Goal: Task Accomplishment & Management: Use online tool/utility

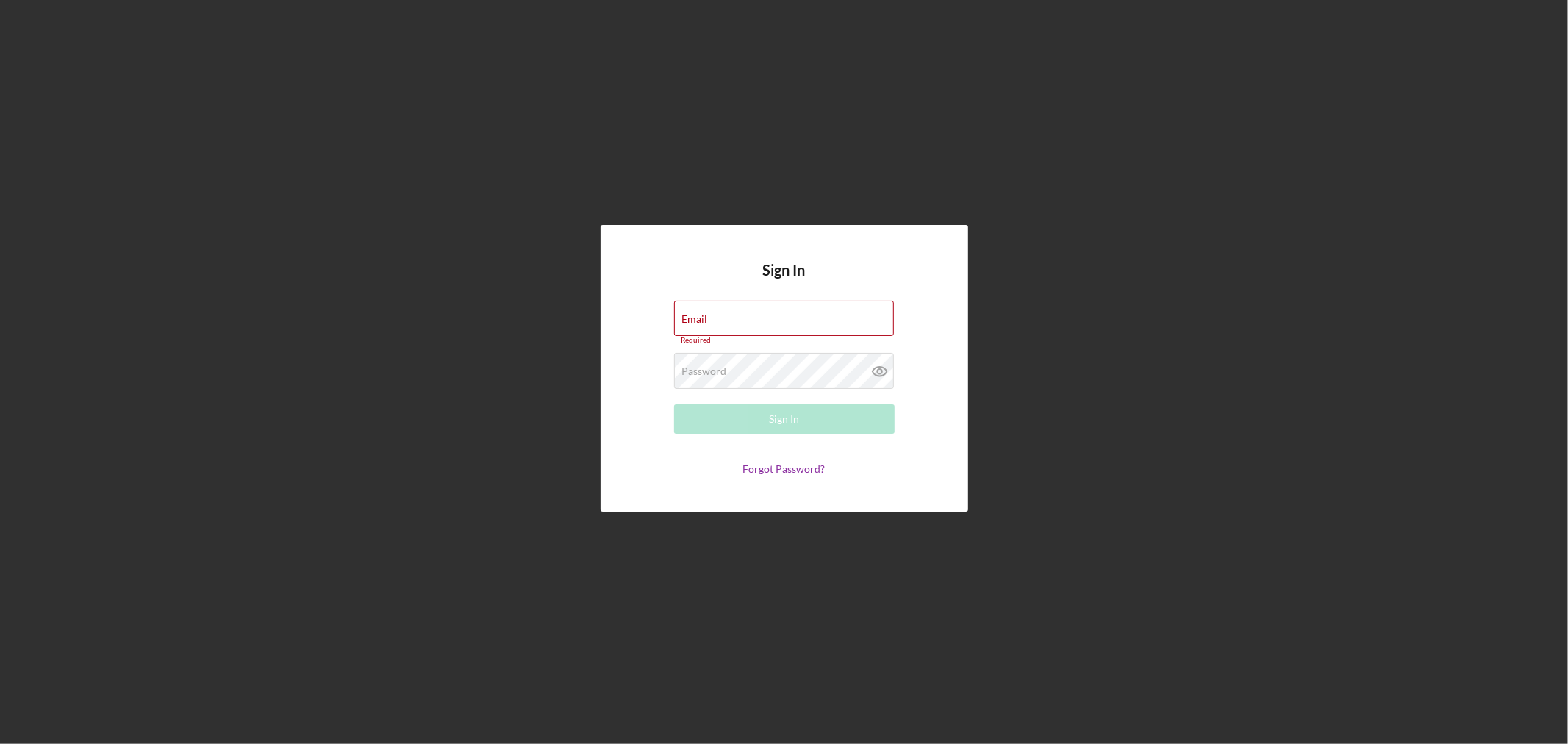
type input "[EMAIL_ADDRESS][DOMAIN_NAME]"
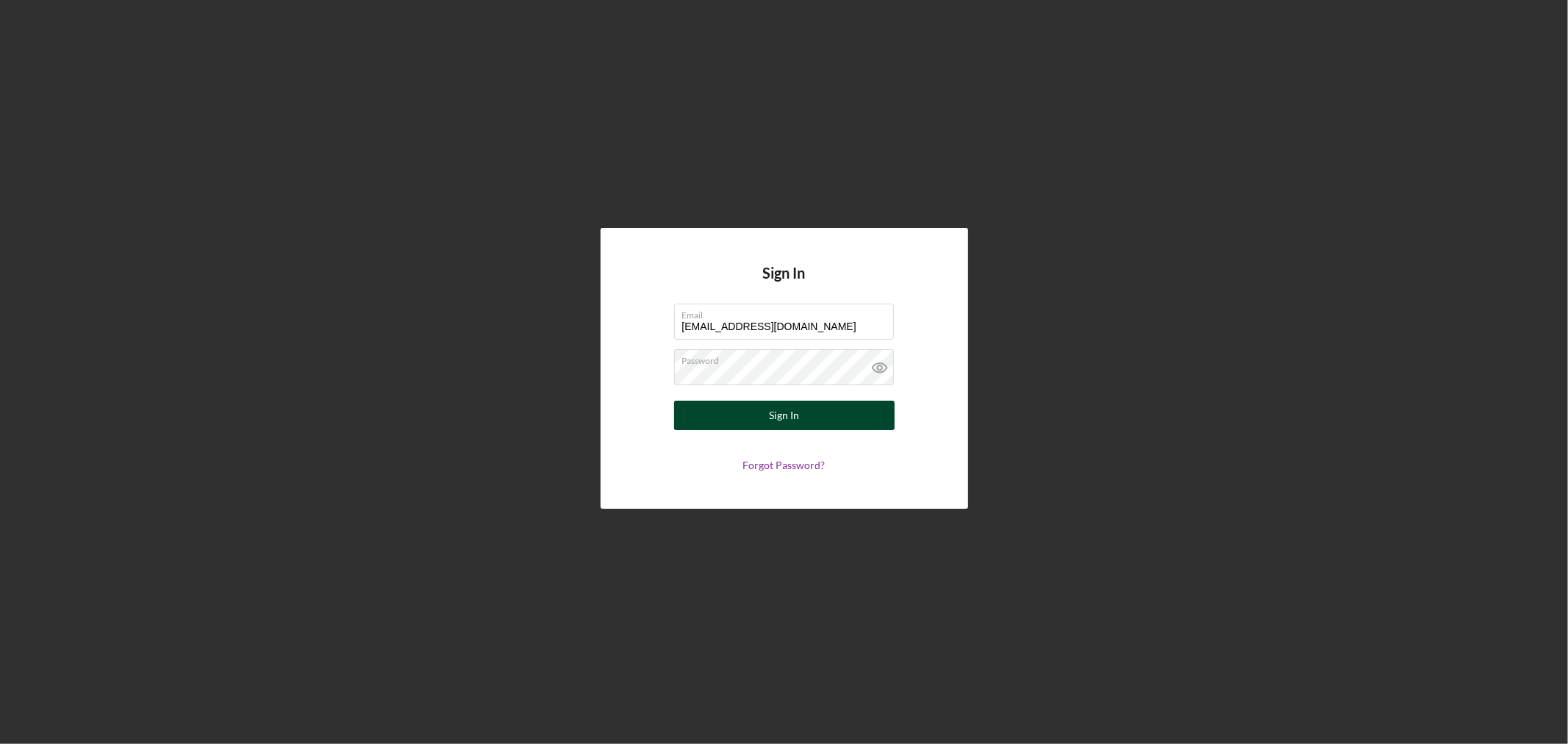
click at [797, 414] on div "Sign In" at bounding box center [784, 416] width 30 height 30
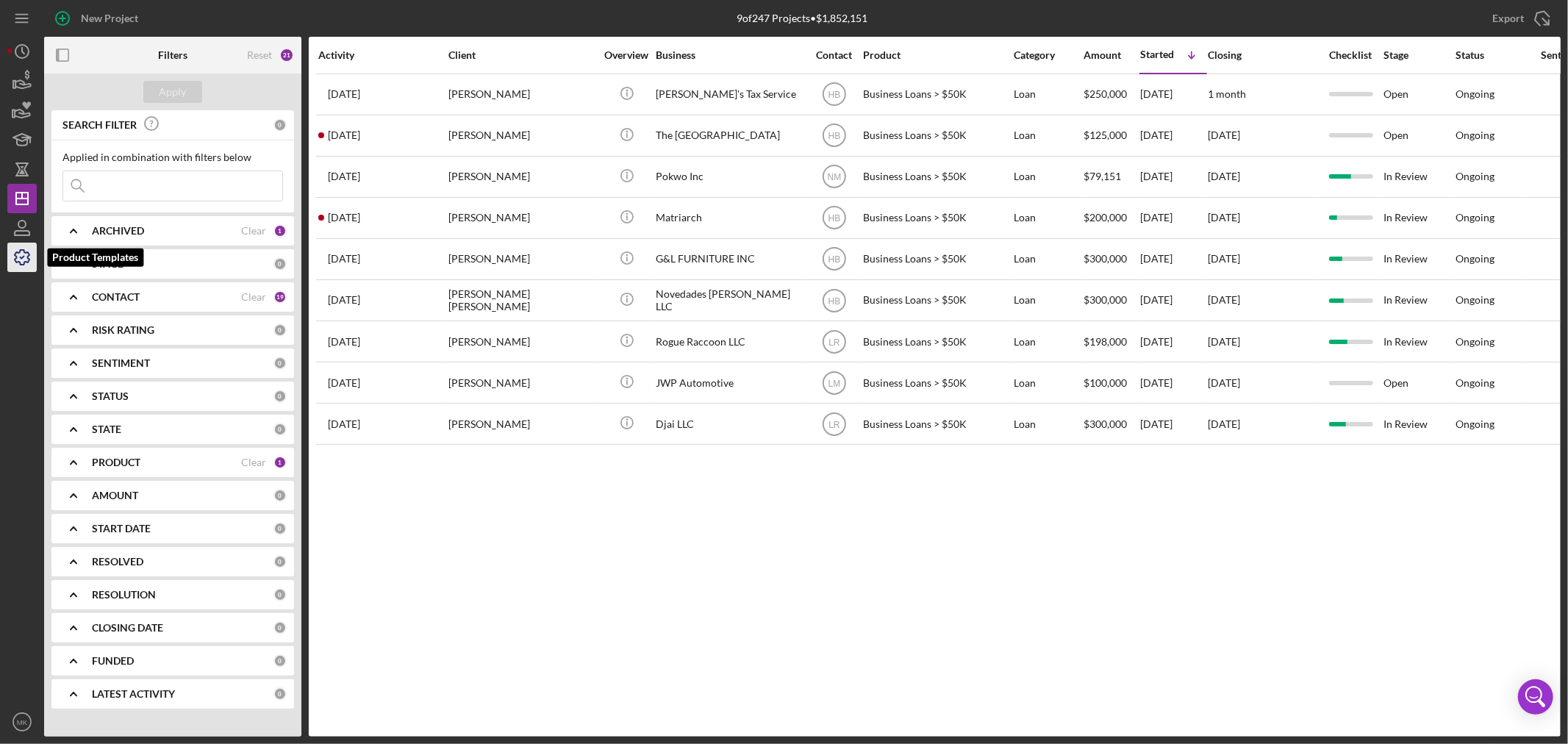
click at [22, 258] on polyline "button" at bounding box center [22, 258] width 4 height 2
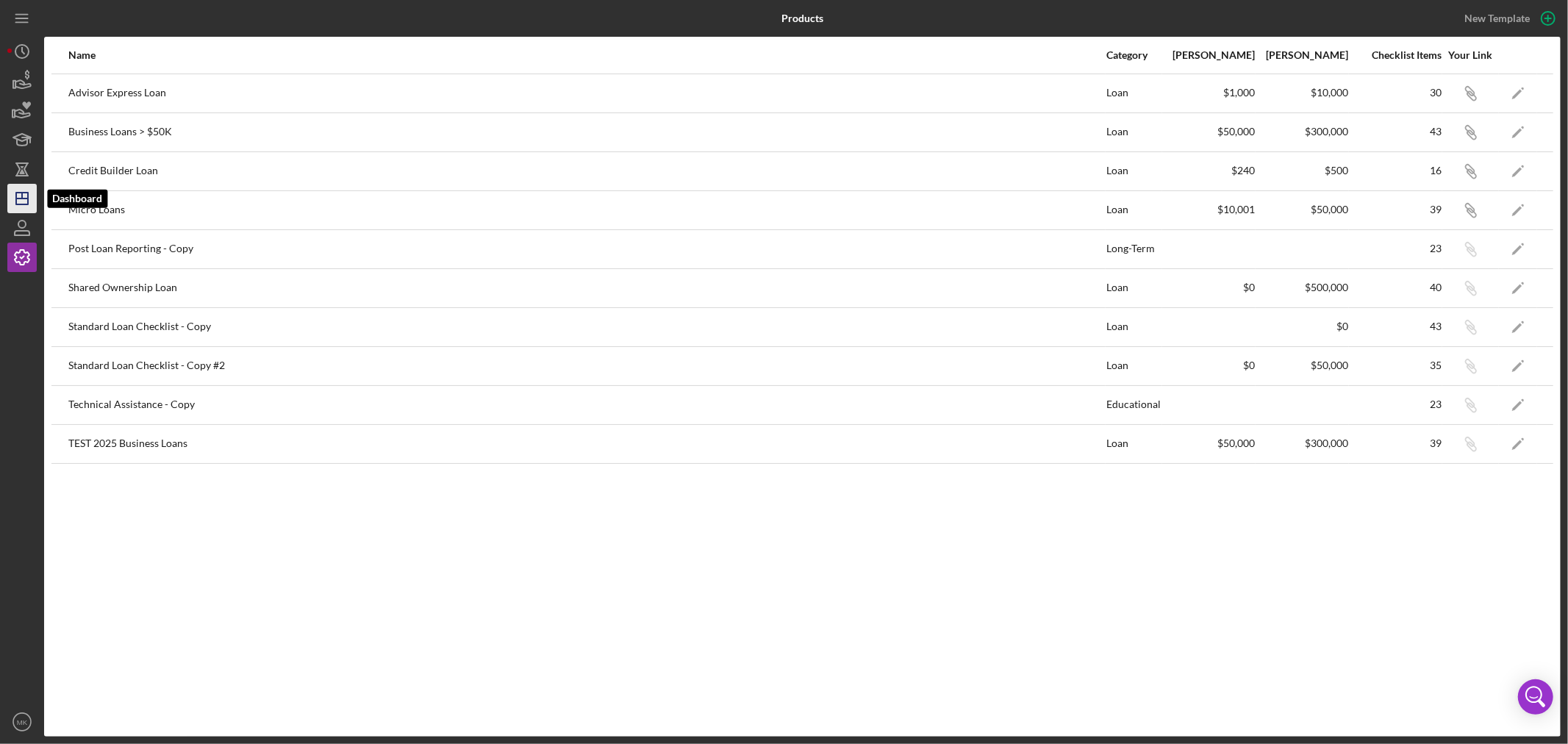
click at [24, 196] on icon "Icon/Dashboard" at bounding box center [22, 198] width 37 height 37
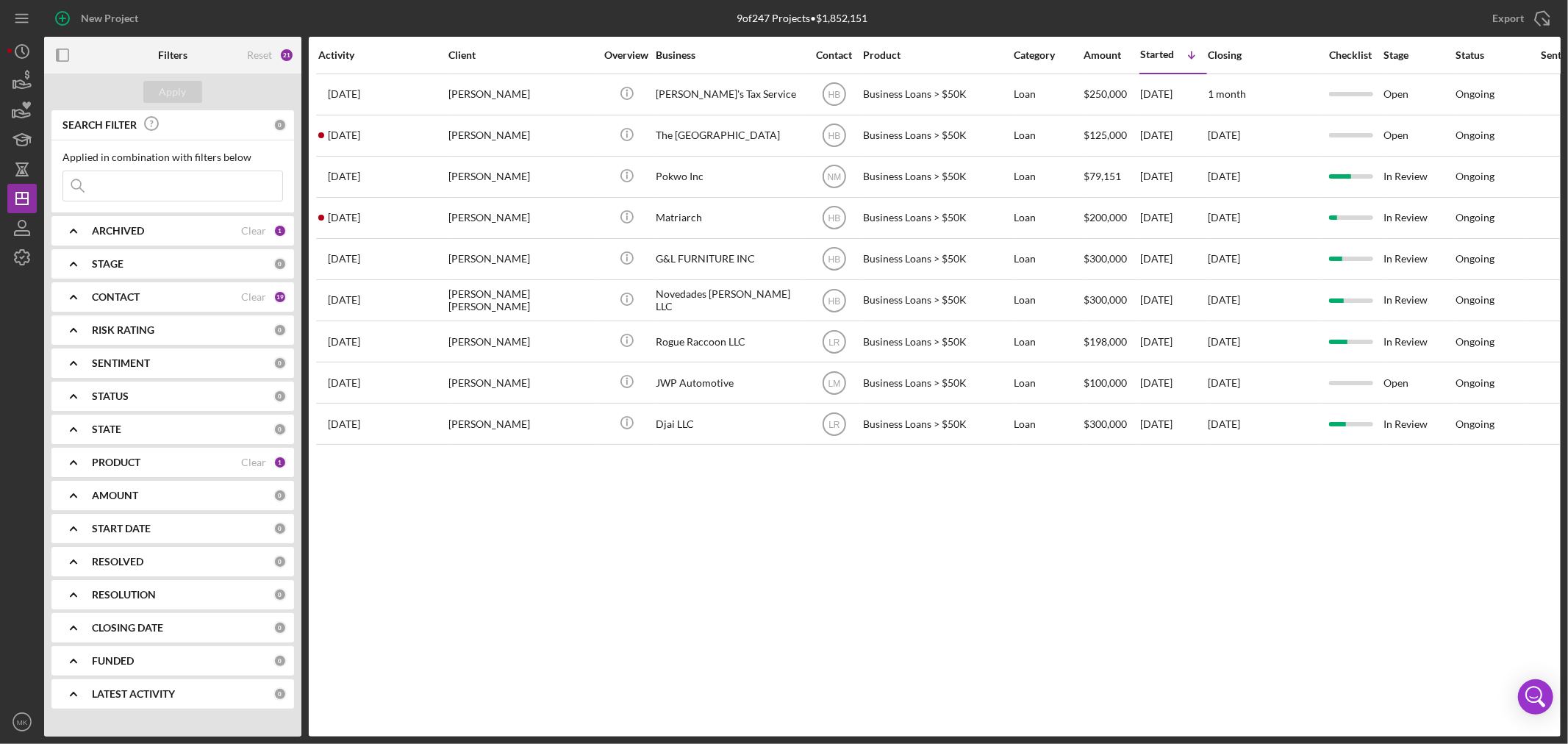
click at [96, 459] on b "PRODUCT" at bounding box center [116, 462] width 48 height 12
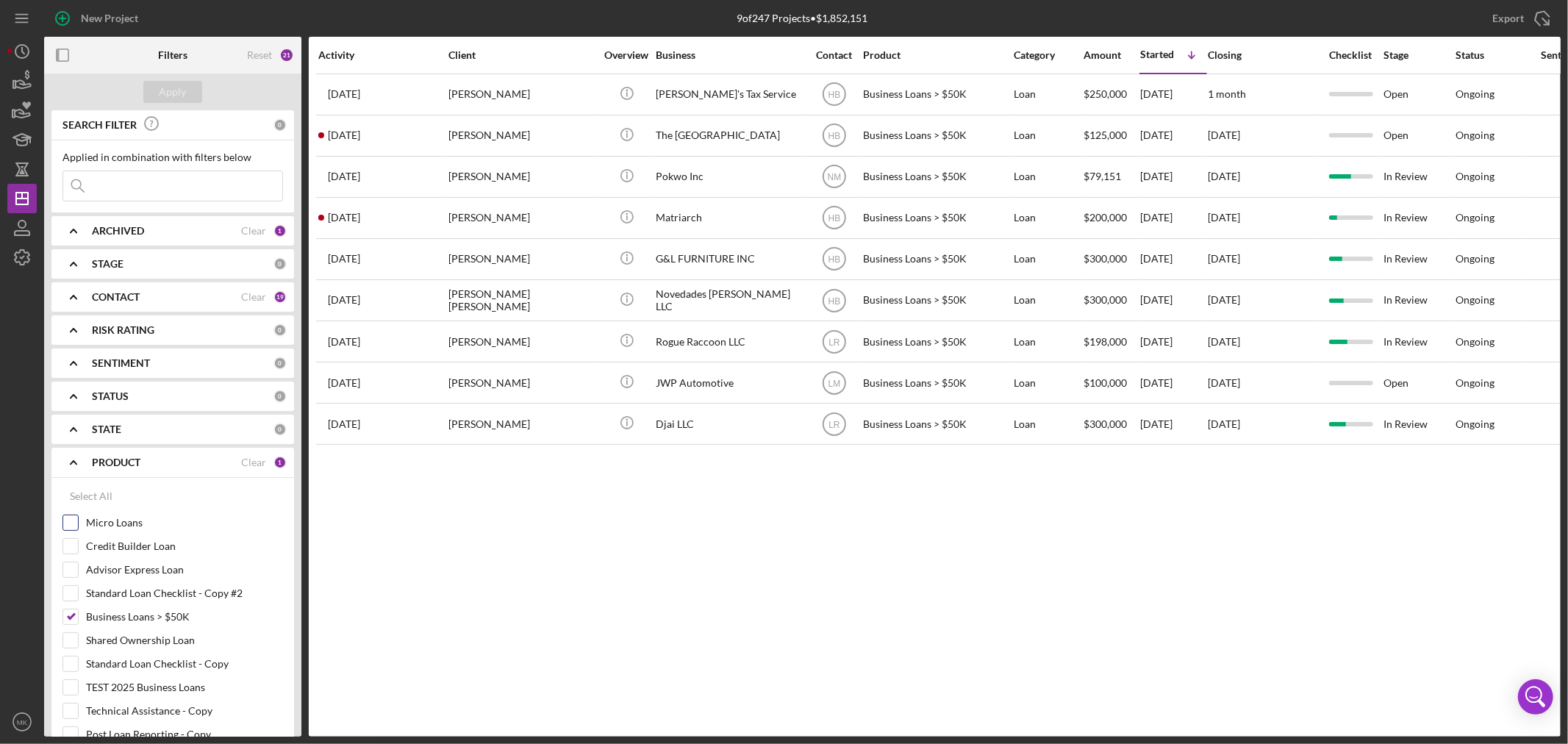
click at [72, 518] on input "Micro Loans" at bounding box center [70, 522] width 15 height 15
checkbox input "true"
click at [170, 88] on div "Apply" at bounding box center [173, 92] width 27 height 22
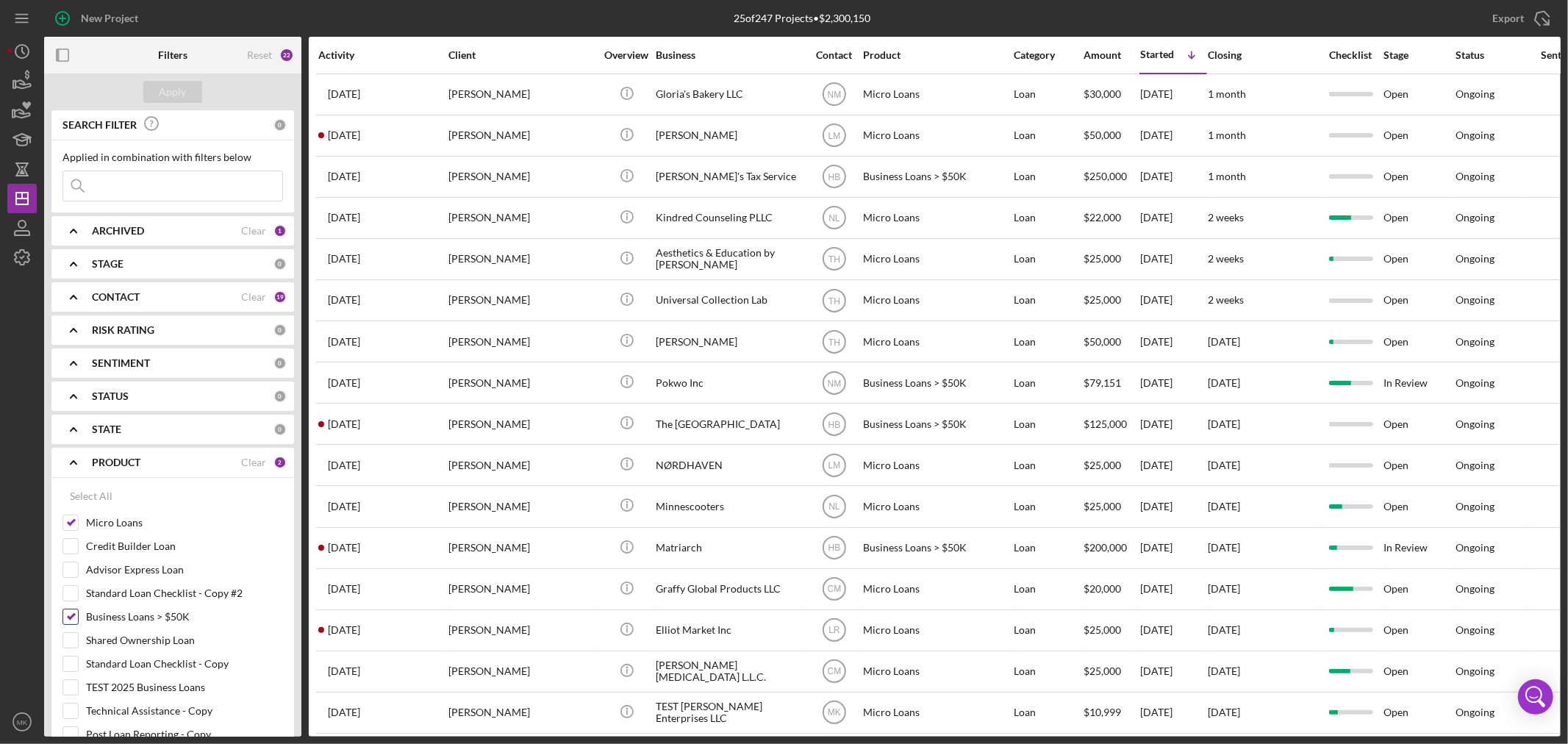
click at [70, 616] on input "Business Loans > $50K" at bounding box center [70, 616] width 15 height 15
checkbox input "false"
click at [174, 90] on div "Apply" at bounding box center [173, 92] width 27 height 22
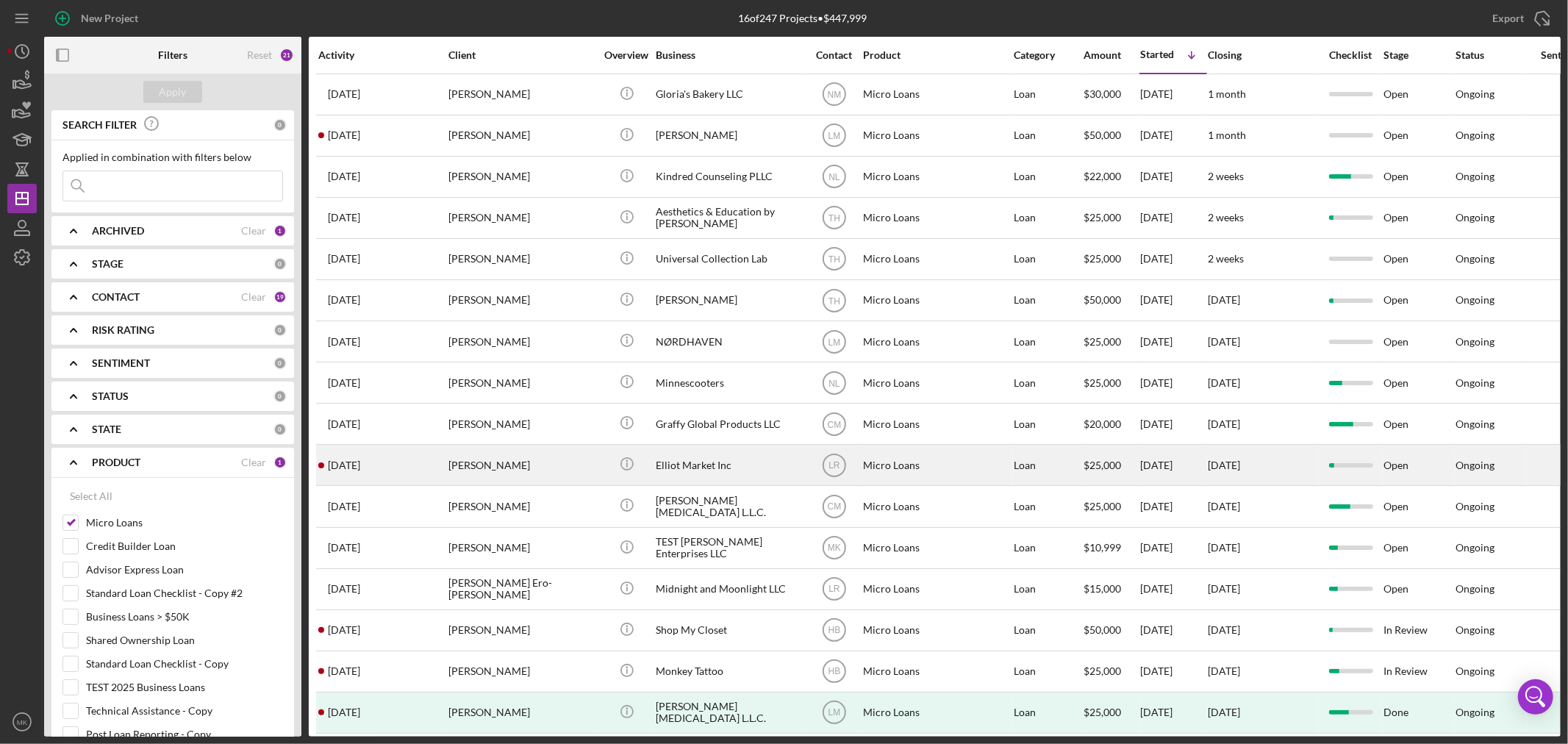
scroll to position [26, 0]
